Goal: Task Accomplishment & Management: Manage account settings

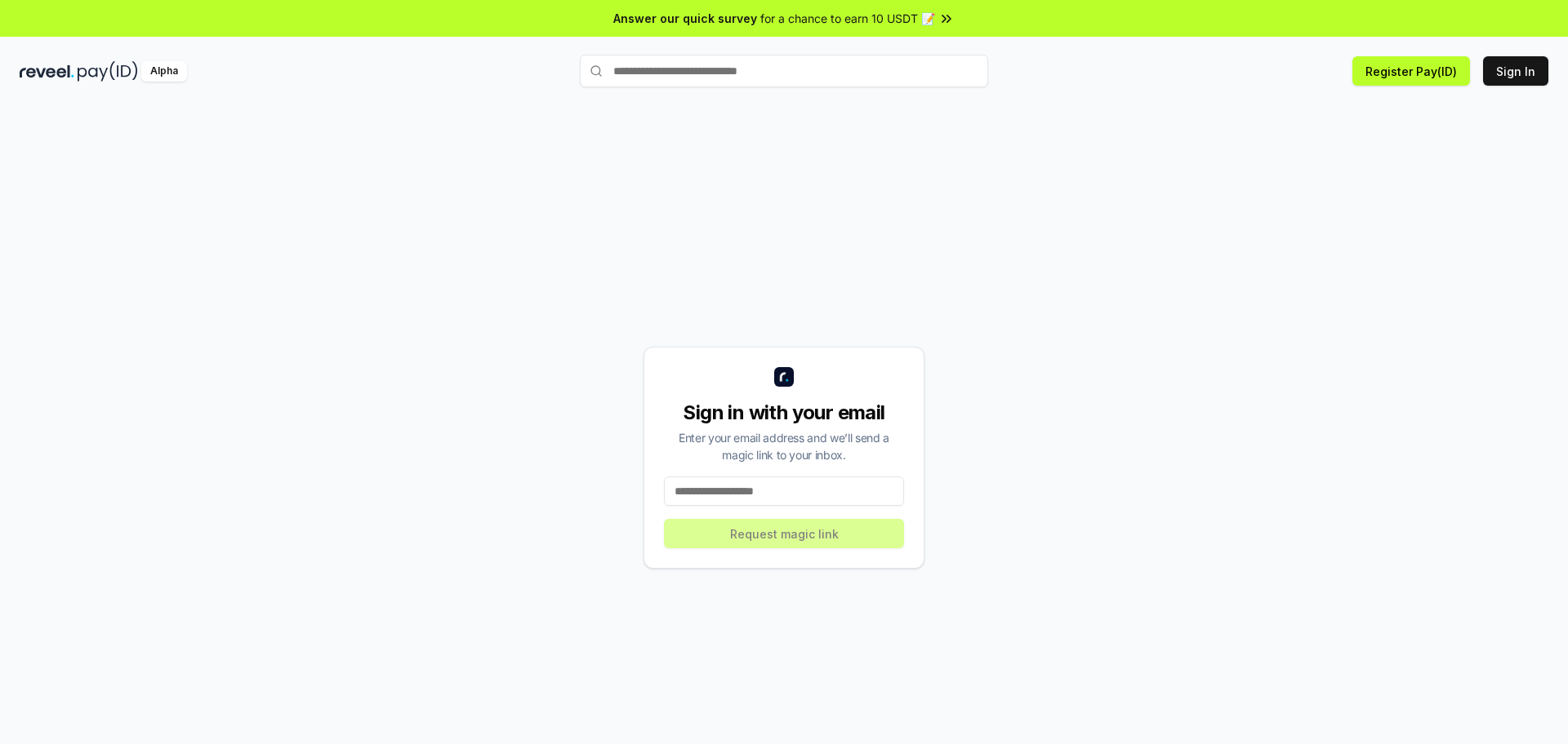
click at [758, 497] on input at bounding box center [784, 491] width 240 height 29
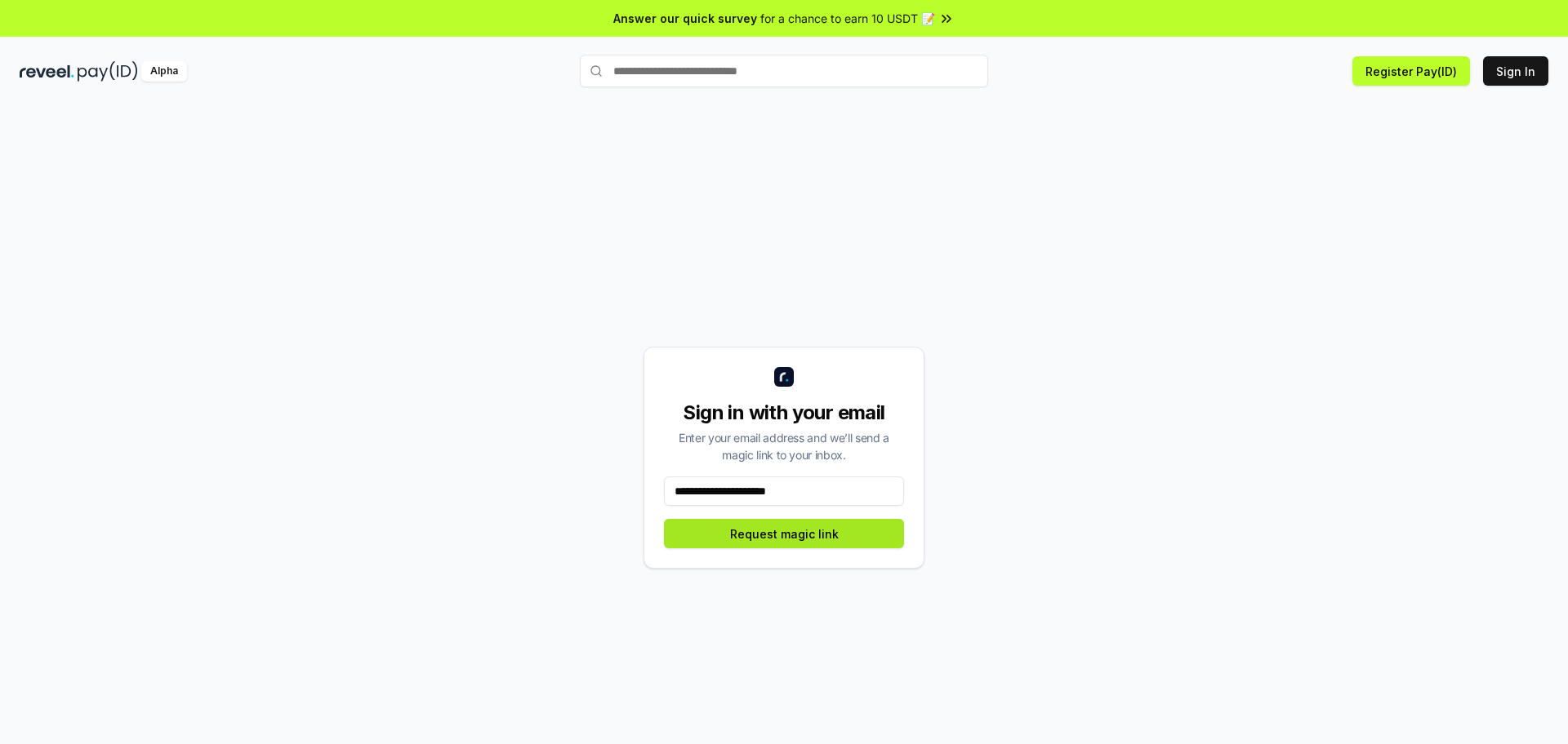
type input "**********"
click at [820, 539] on button "Request magic link" at bounding box center [784, 534] width 240 height 29
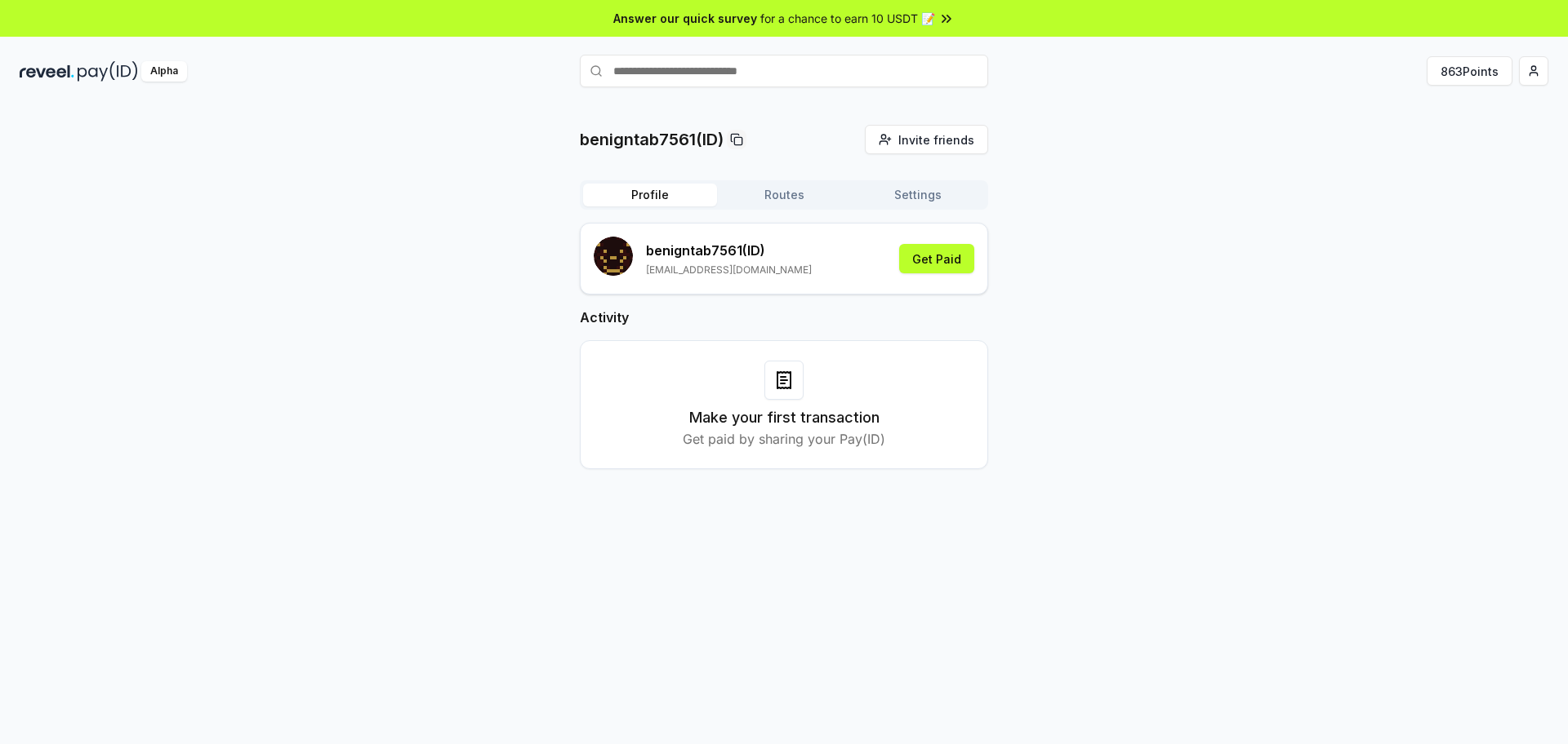
click at [734, 252] on p "benigntab7561 (ID)" at bounding box center [728, 251] width 166 height 19
click at [1468, 67] on button "863 Points" at bounding box center [1469, 71] width 86 height 29
click at [811, 193] on button "Routes" at bounding box center [784, 195] width 134 height 23
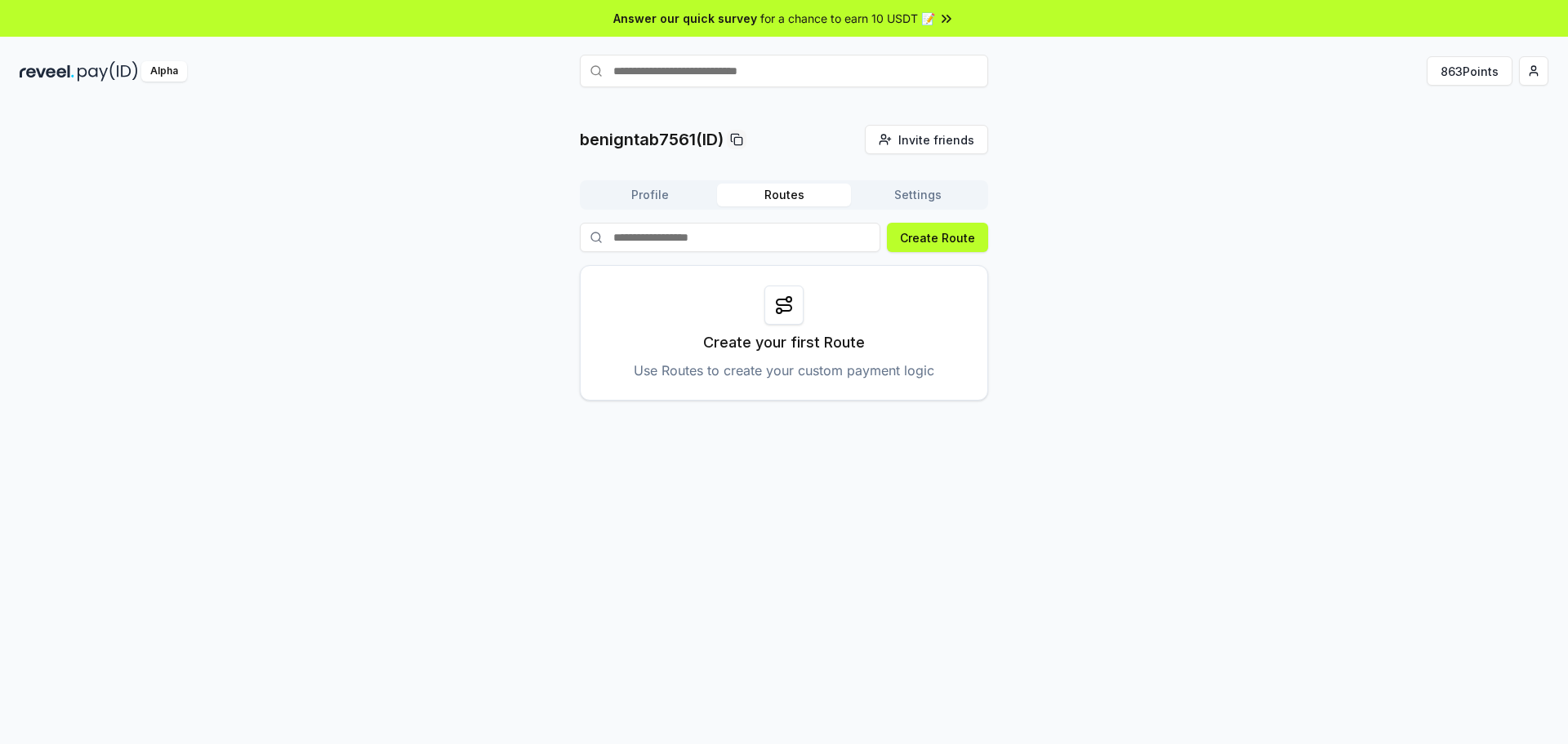
click at [942, 186] on button "Settings" at bounding box center [918, 195] width 134 height 23
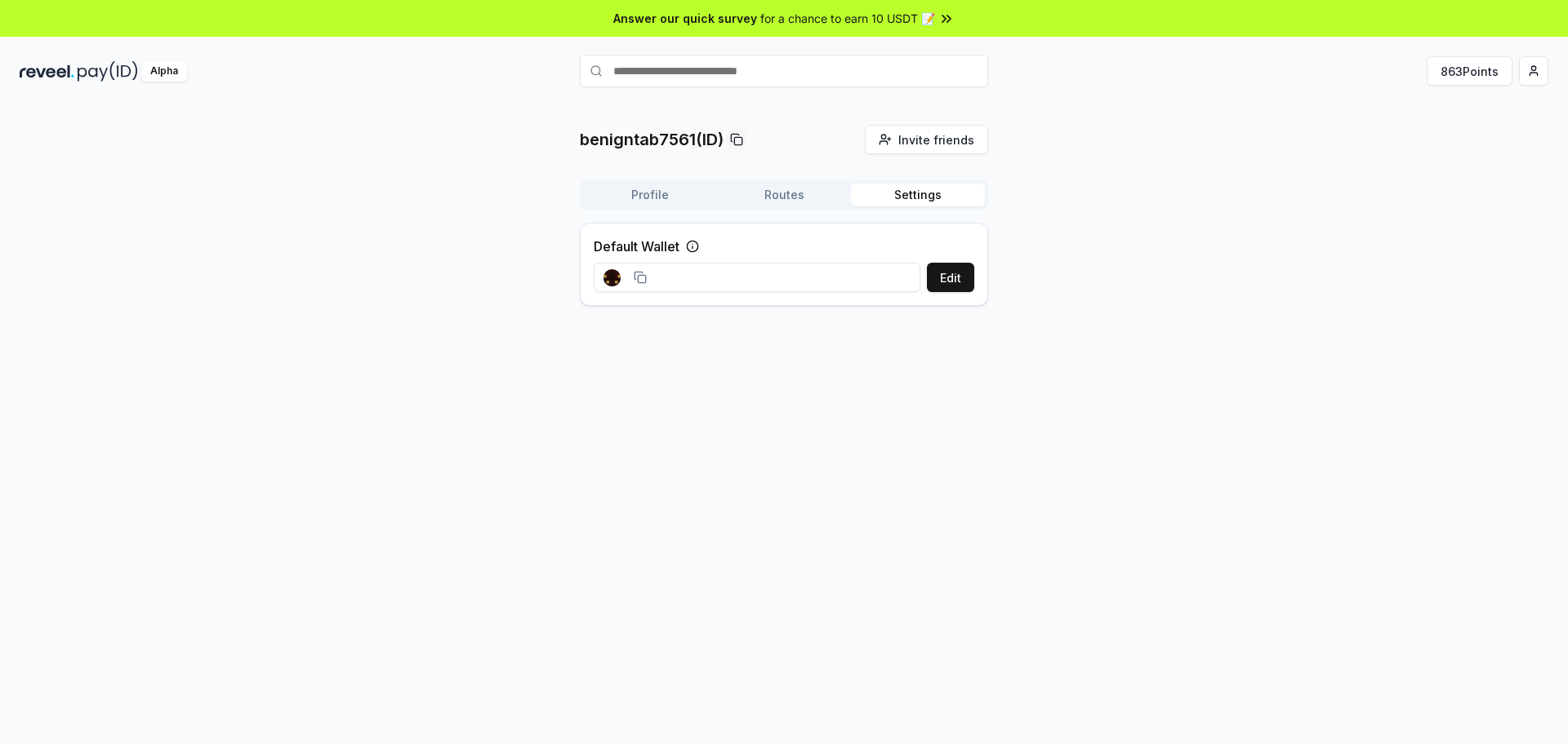
click at [703, 241] on div "Default Wallet Edit" at bounding box center [784, 264] width 408 height 83
click at [695, 248] on icon at bounding box center [692, 246] width 13 height 13
click at [615, 278] on rect at bounding box center [616, 279] width 3 height 3
click at [636, 273] on icon at bounding box center [640, 277] width 13 height 13
click at [717, 286] on input at bounding box center [756, 278] width 326 height 29
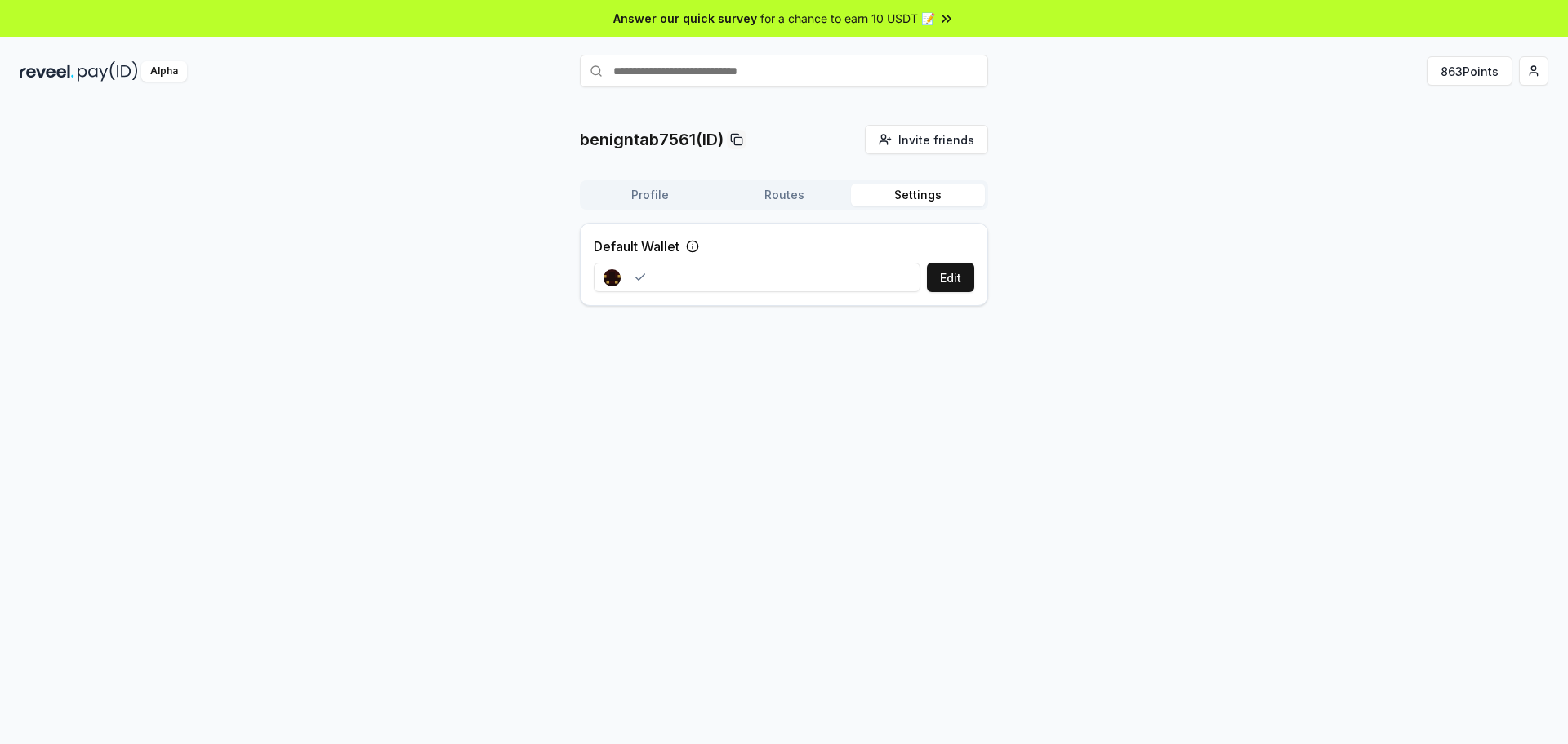
click at [723, 272] on input at bounding box center [756, 278] width 326 height 29
click at [1539, 73] on html "Answer our quick survey for a chance to earn 10 USDT 📝 Alpha 863 Points benignt…" at bounding box center [784, 372] width 1568 height 744
click at [1445, 143] on div "View Profile" at bounding box center [1457, 141] width 181 height 27
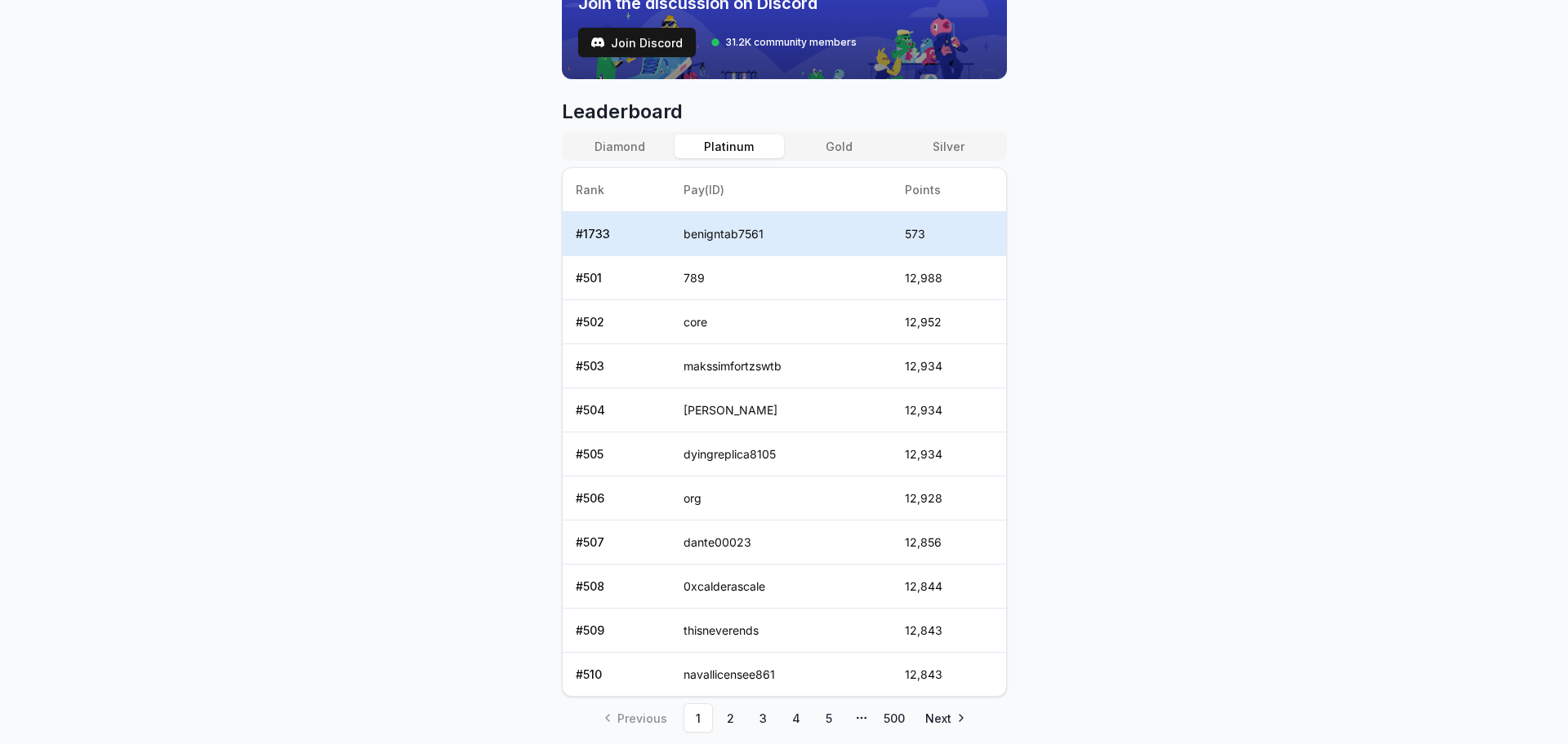
scroll to position [612, 0]
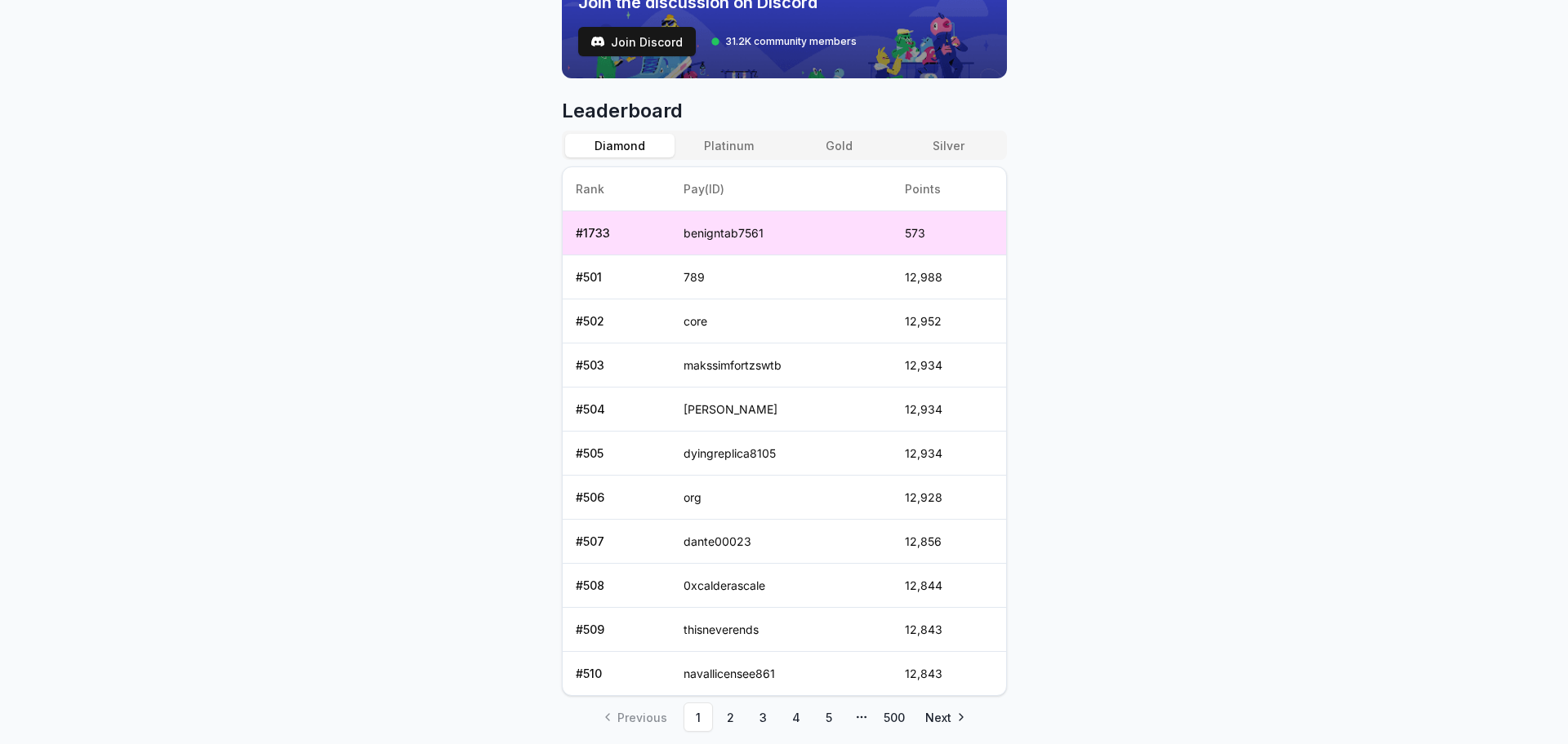
click at [630, 145] on button "Diamond" at bounding box center [619, 145] width 109 height 23
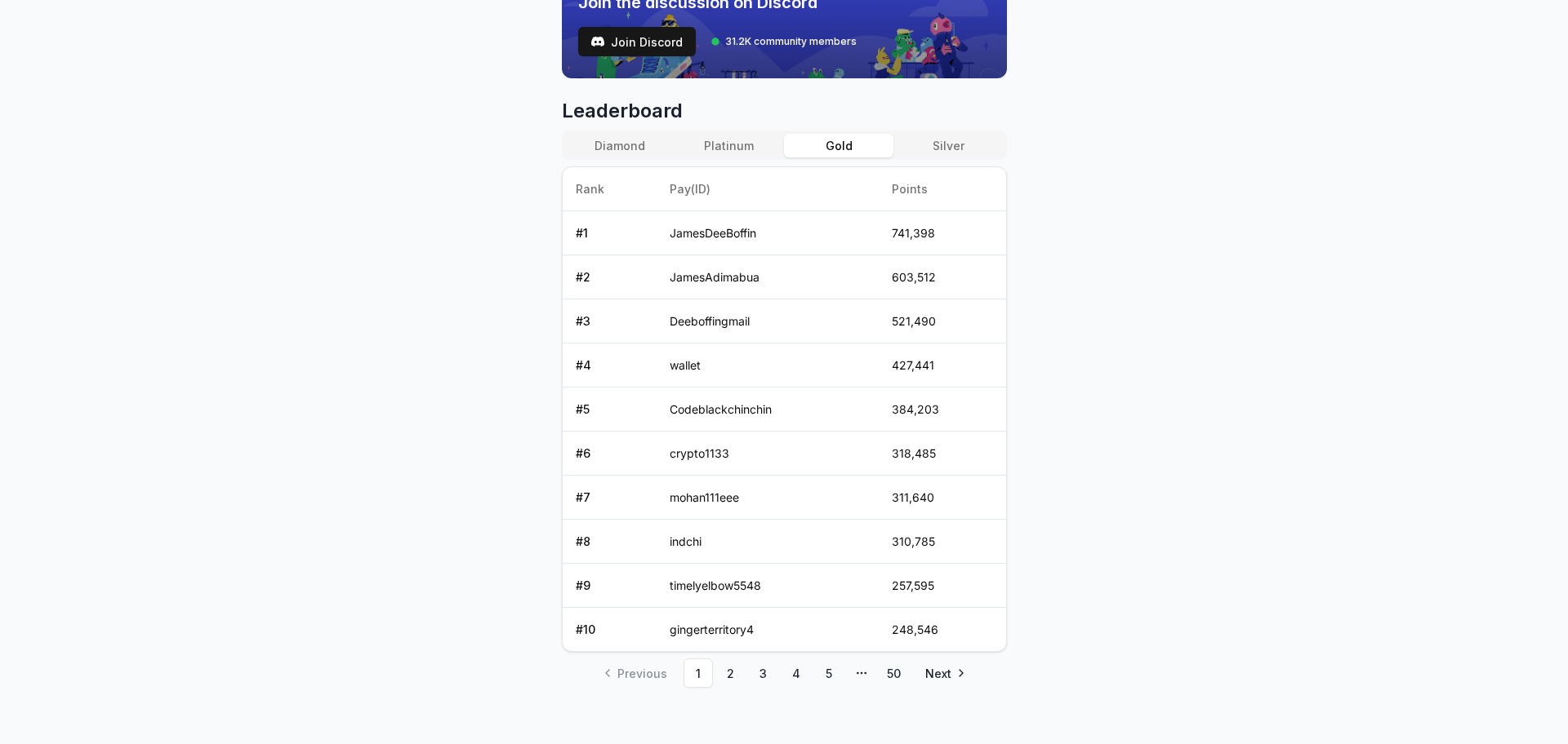
click at [837, 142] on button "Gold" at bounding box center [838, 145] width 109 height 23
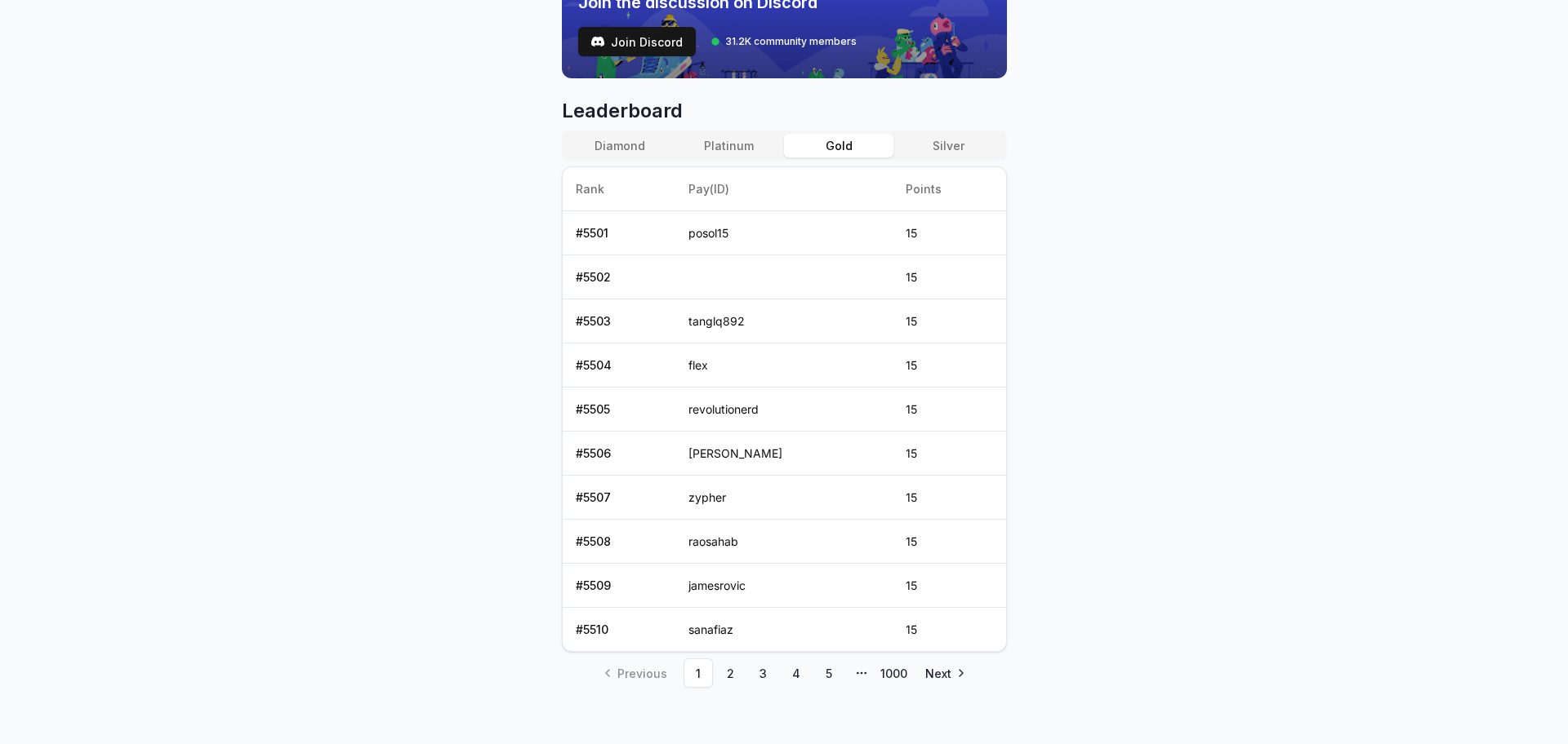
click at [774, 148] on button "Platinum" at bounding box center [729, 145] width 109 height 23
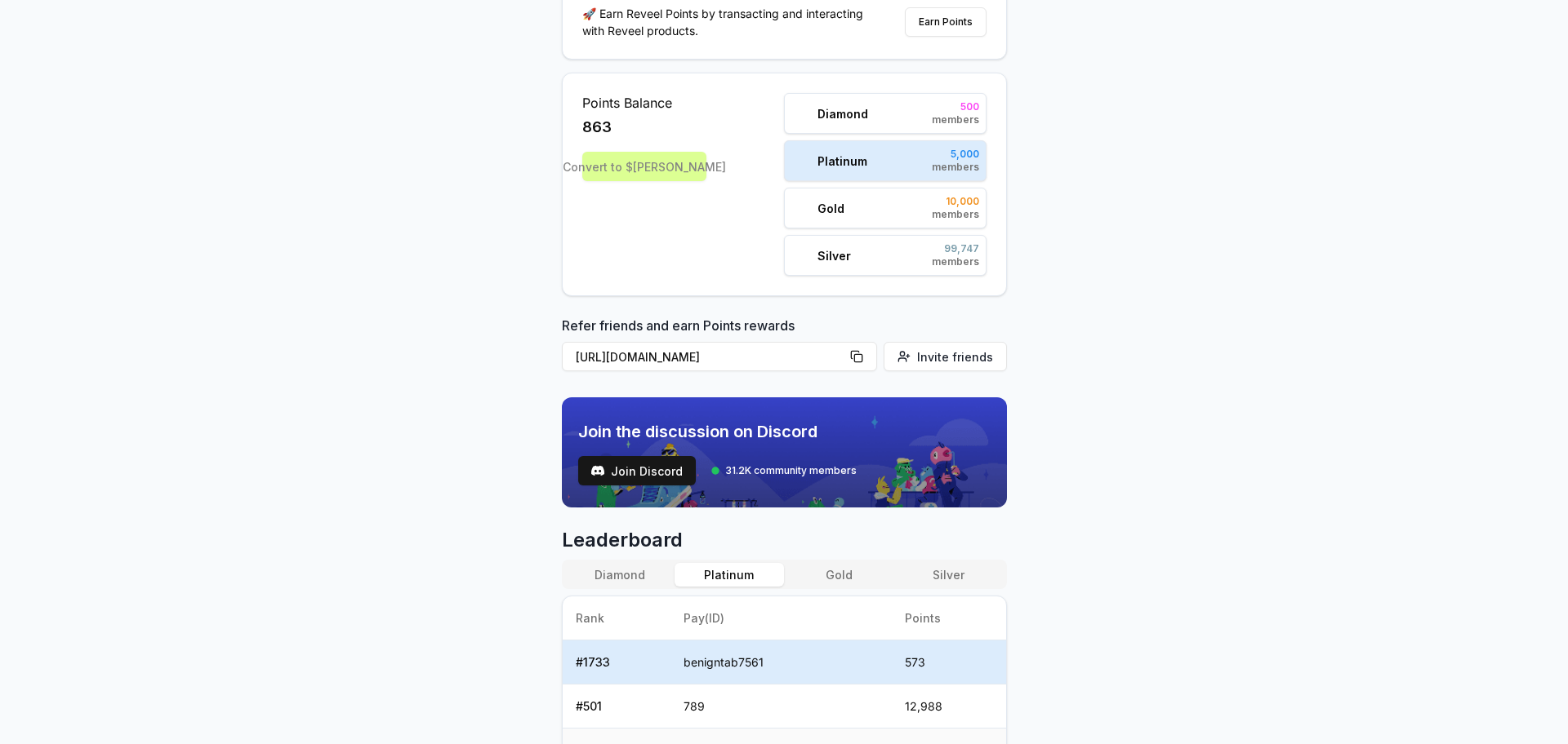
scroll to position [0, 0]
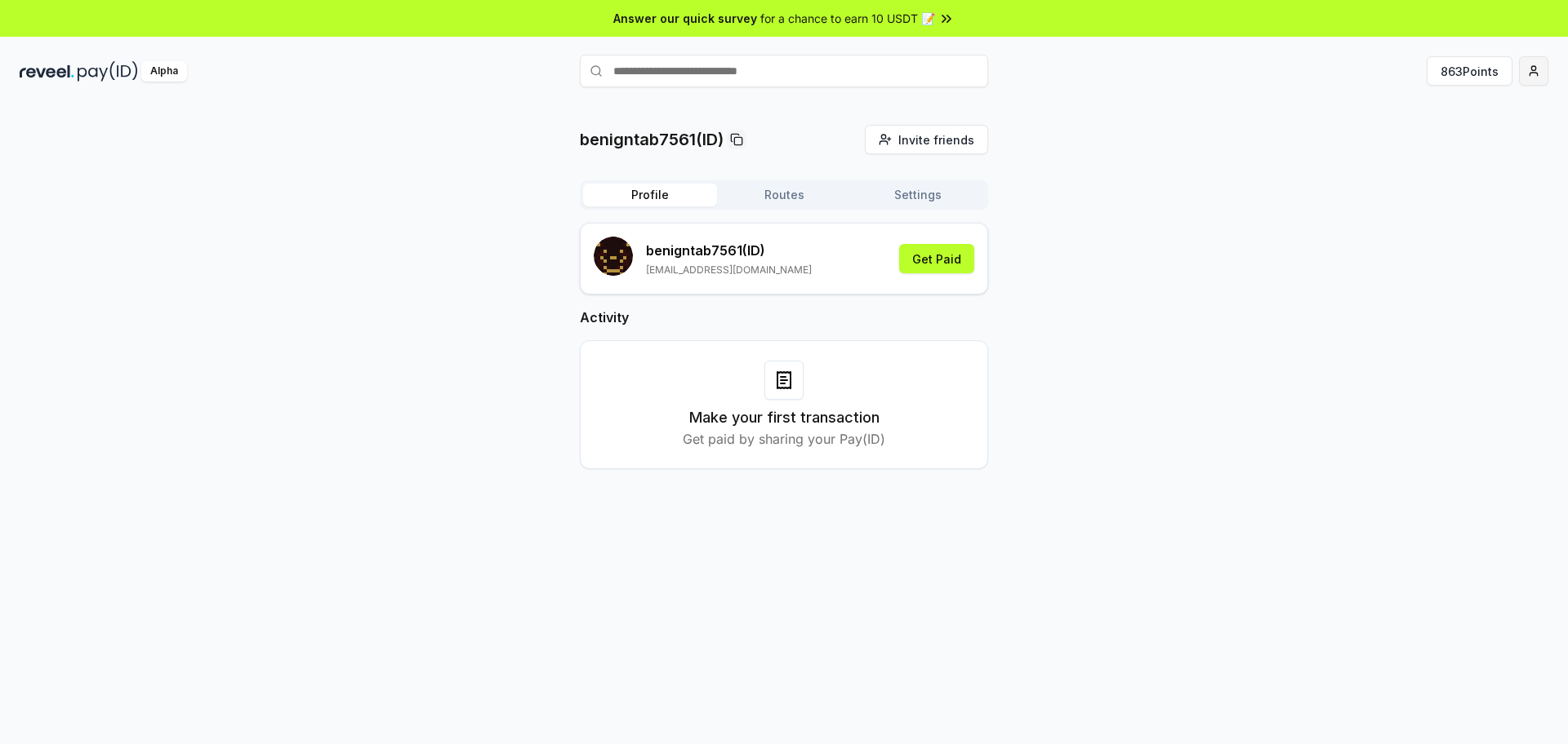
click at [1529, 74] on html "Answer our quick survey for a chance to earn 10 USDT 📝 Alpha 863 Points benignt…" at bounding box center [784, 372] width 1568 height 744
